Goal: Task Accomplishment & Management: Use online tool/utility

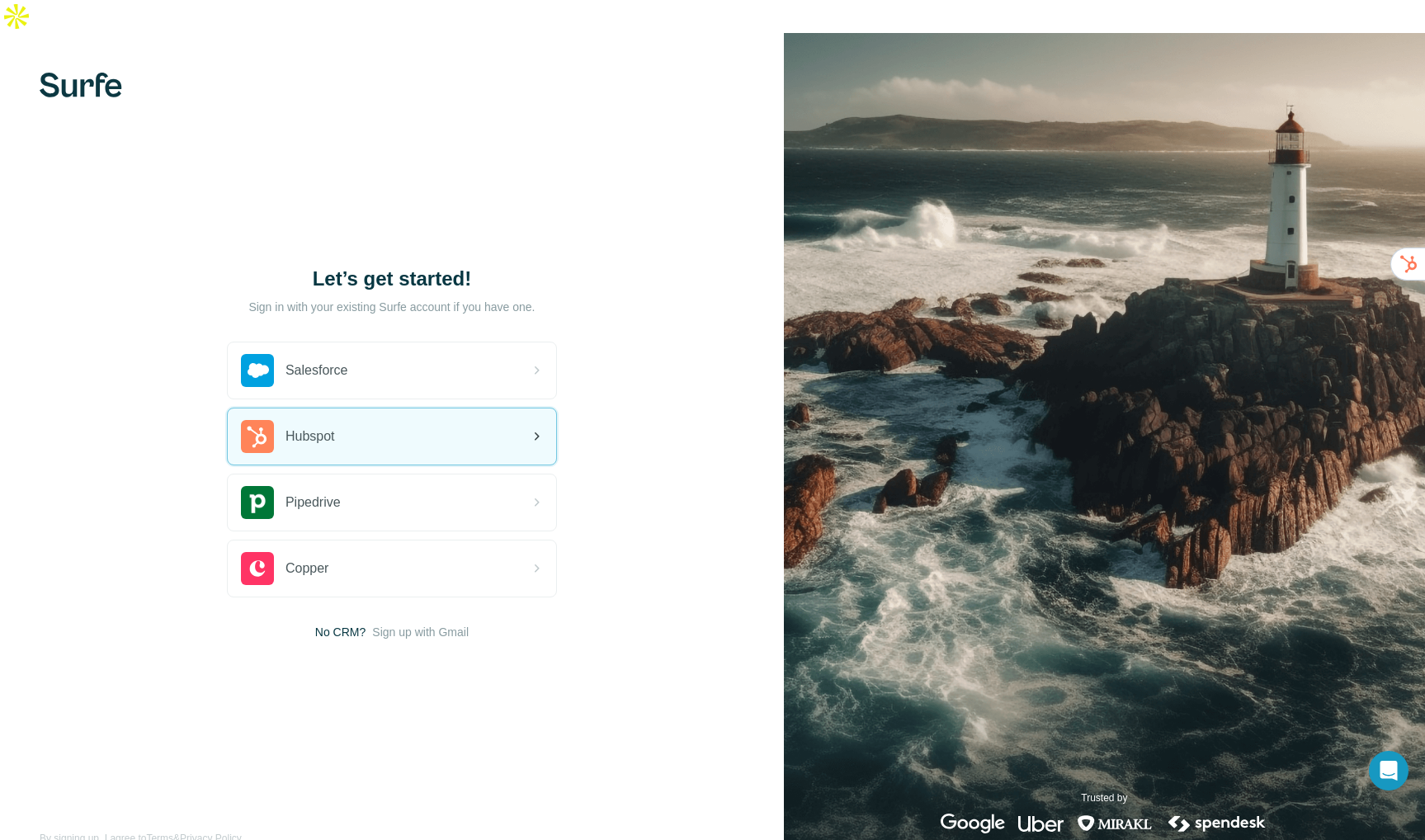
click at [497, 408] on div "Hubspot" at bounding box center [392, 436] width 329 height 56
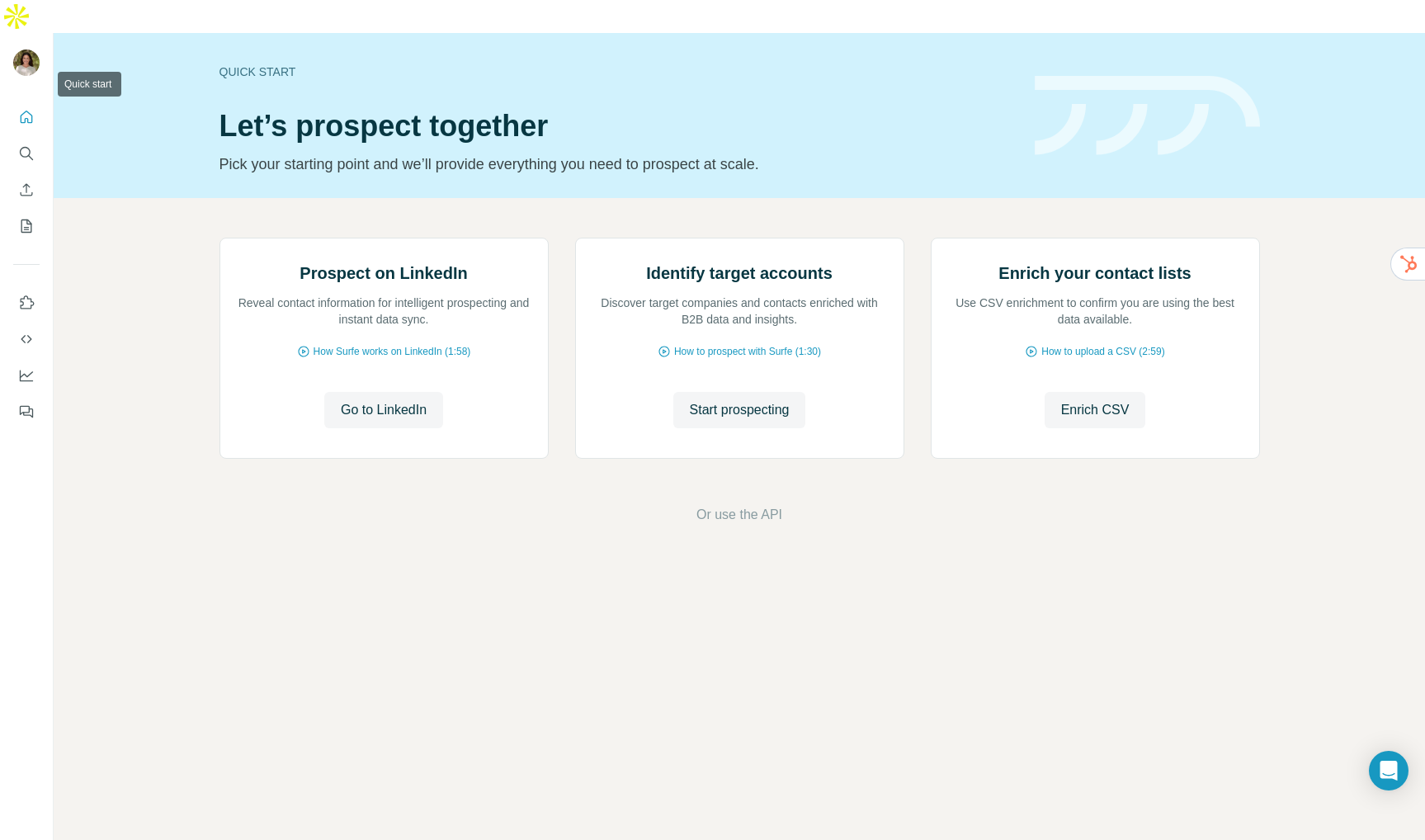
click at [18, 109] on icon "Quick start" at bounding box center [26, 117] width 16 height 16
